Goal: Task Accomplishment & Management: Use online tool/utility

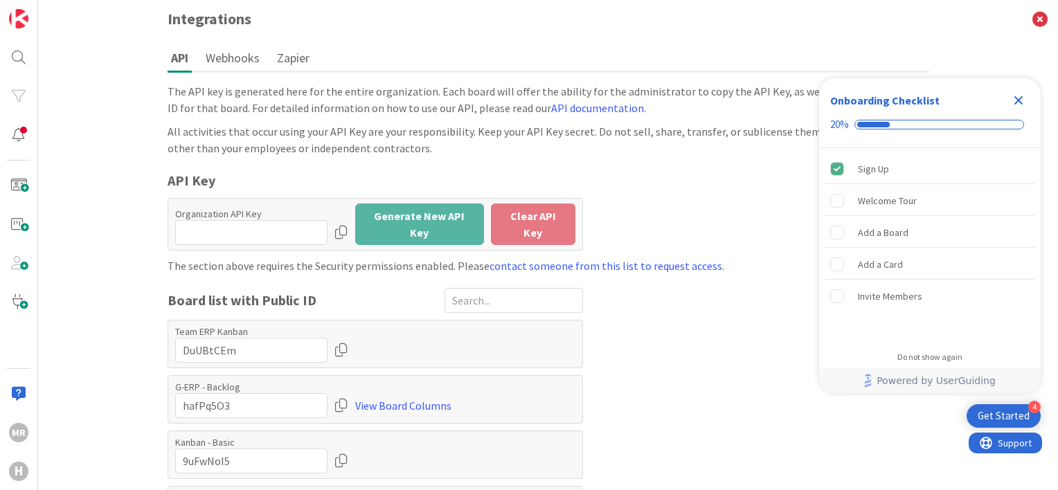
click at [1018, 101] on icon "Close Checklist" at bounding box center [1018, 100] width 9 height 9
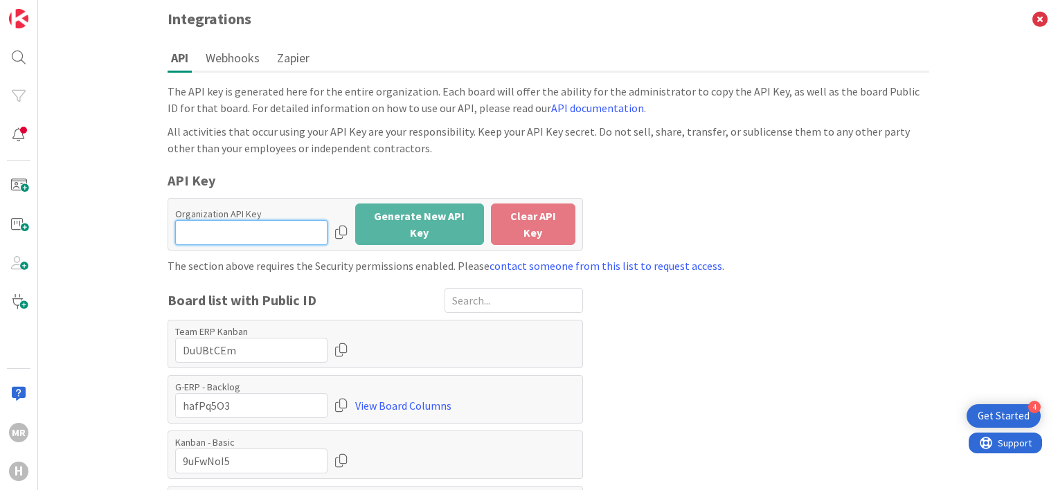
click at [280, 227] on input "input" at bounding box center [251, 232] width 152 height 25
click at [414, 136] on div "All activities that occur using your API Key are your responsibility. Keep your…" at bounding box center [548, 139] width 761 height 33
click at [238, 55] on button "Webhooks" at bounding box center [232, 58] width 61 height 26
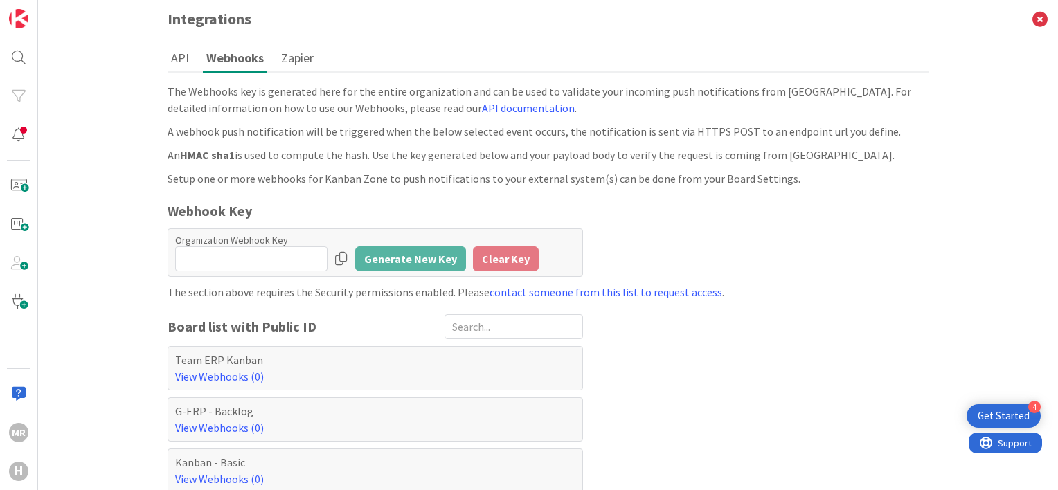
click at [287, 56] on button "Zapier" at bounding box center [297, 58] width 39 height 26
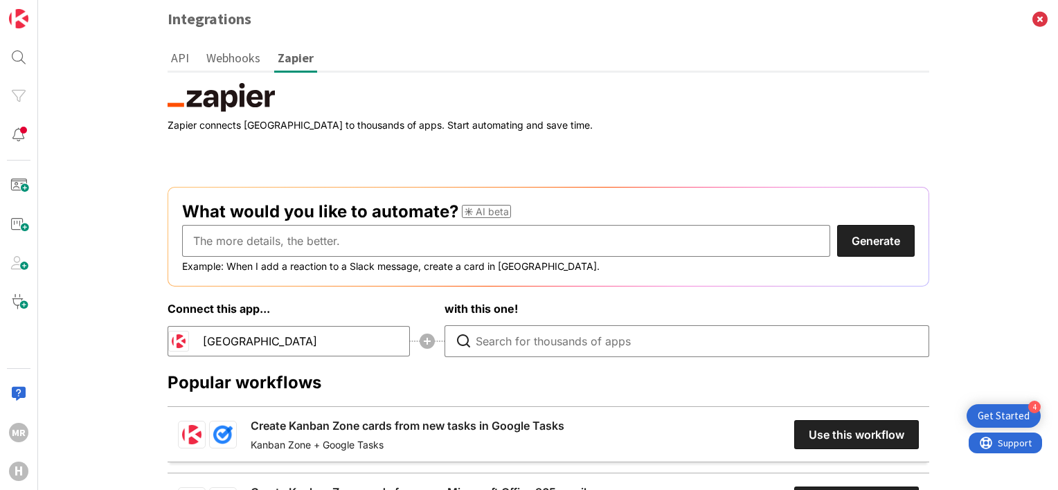
click at [174, 55] on button "API" at bounding box center [180, 58] width 25 height 26
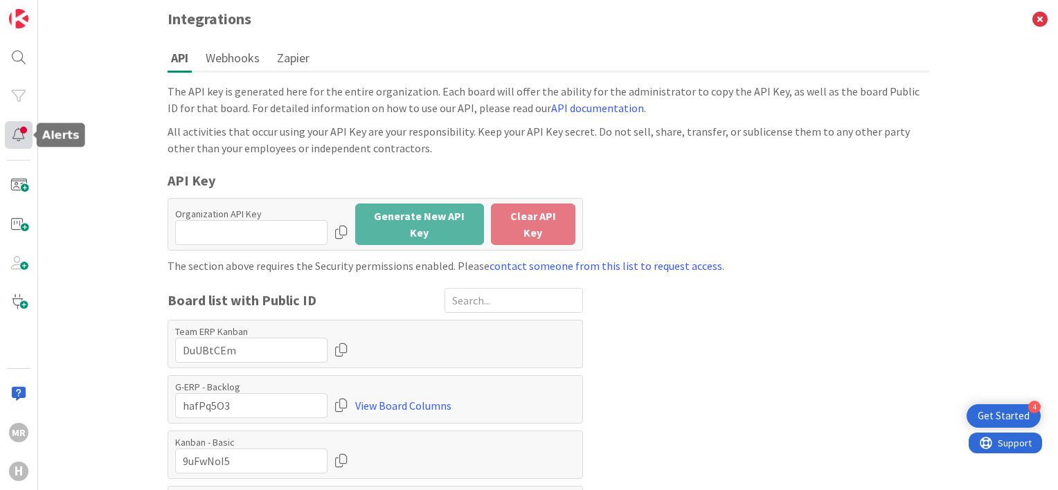
click at [22, 125] on div at bounding box center [19, 135] width 28 height 28
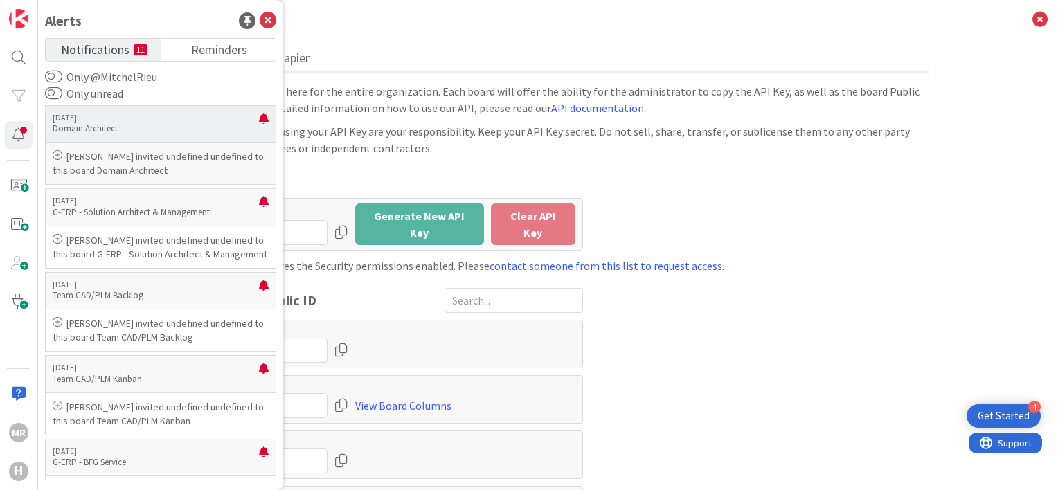
click at [186, 161] on p "[PERSON_NAME] invited undefined undefined to this board Domain Architect" at bounding box center [161, 164] width 216 height 28
click at [134, 74] on label "Only @MitchelRieu" at bounding box center [101, 77] width 112 height 17
click at [62, 74] on button "Only @MitchelRieu" at bounding box center [53, 77] width 17 height 14
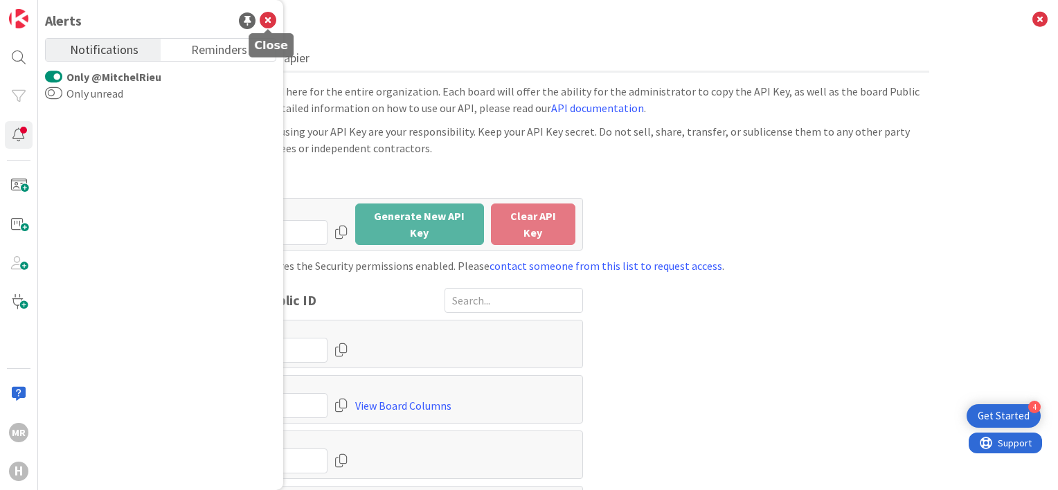
click at [264, 21] on icon at bounding box center [268, 20] width 17 height 17
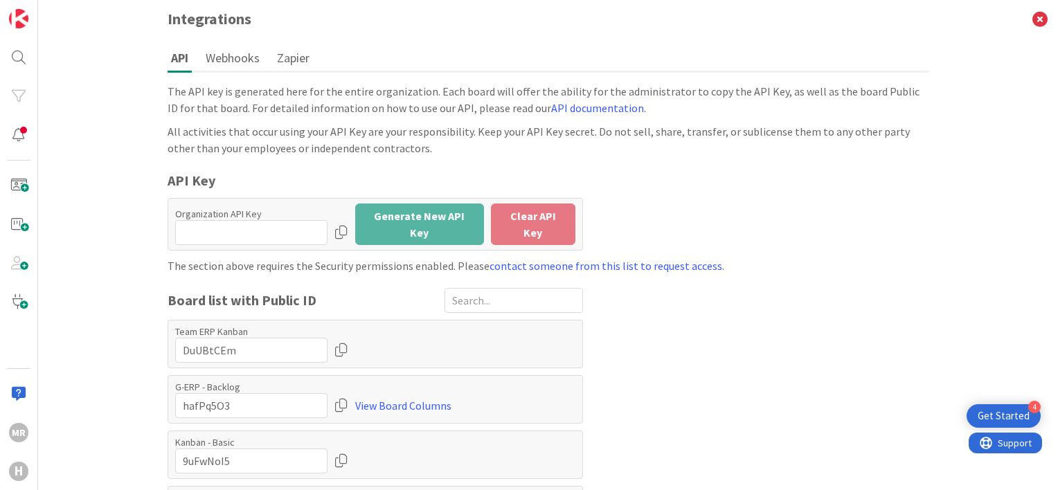
click at [386, 242] on div "Organization API Key Generate New API Key Clear API Key" at bounding box center [375, 224] width 415 height 53
